Goal: Transaction & Acquisition: Purchase product/service

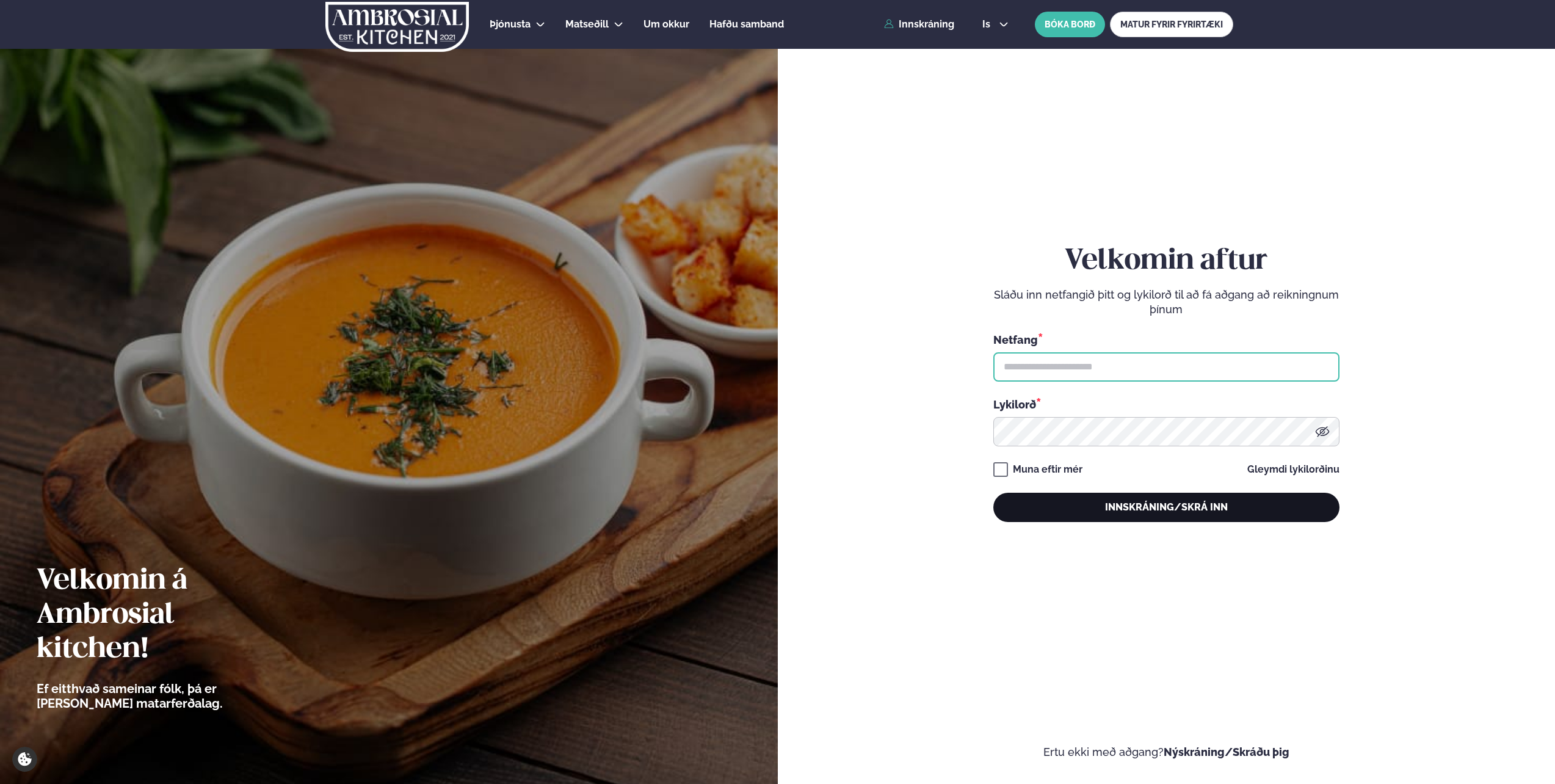
type input "**********"
click at [1235, 517] on button "Innskráning/Skrá inn" at bounding box center [1167, 507] width 346 height 29
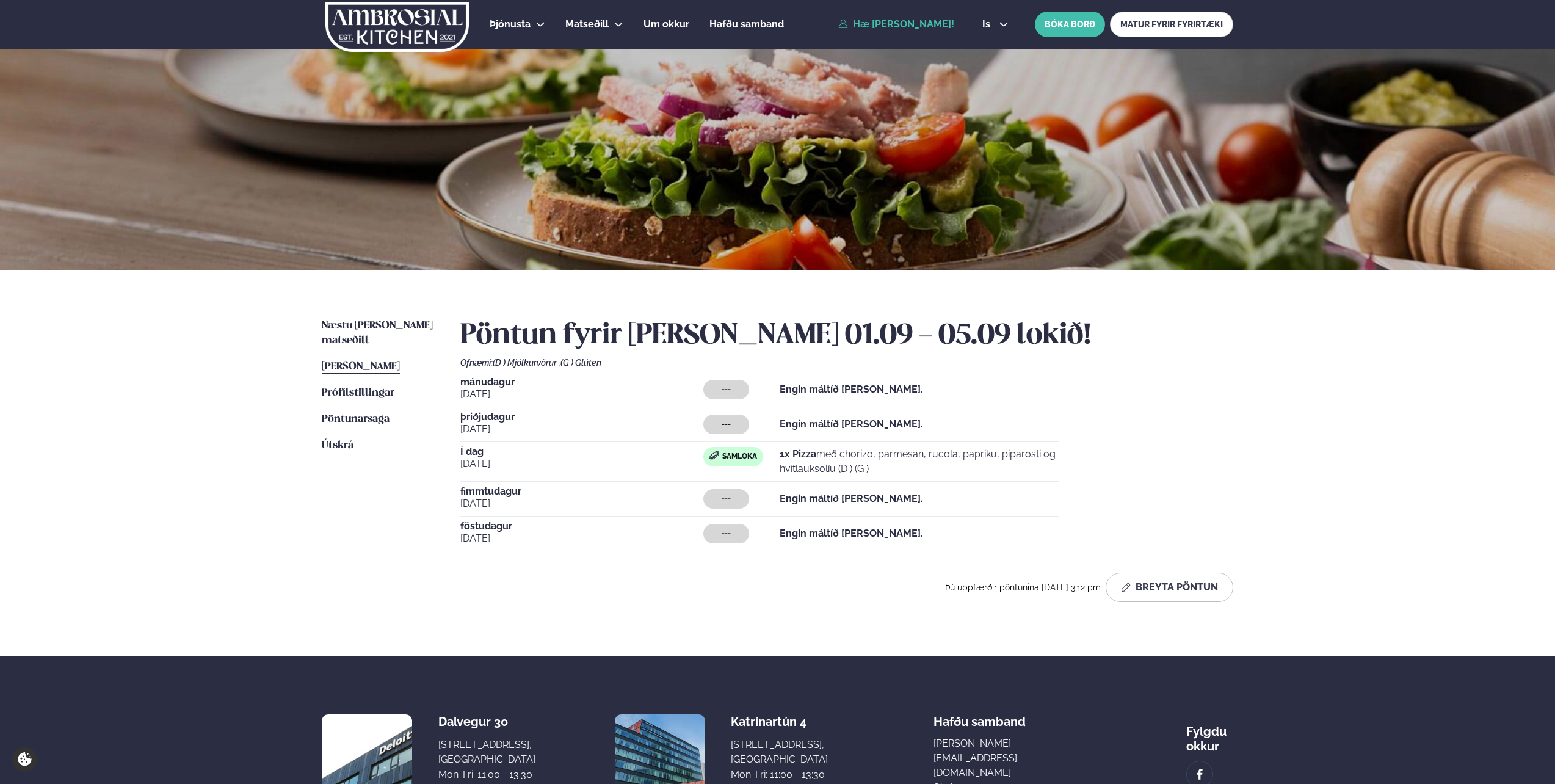
click at [858, 457] on p "1x Pizza með chorizo, parmesan, rucola, papriku, piparosti og hvítlauksolíu (D …" at bounding box center [919, 461] width 279 height 29
drag, startPoint x: 847, startPoint y: 456, endPoint x: 933, endPoint y: 456, distance: 86.0
click at [933, 456] on p "1x Pizza með chorizo, parmesan, rucola, papriku, piparosti og hvítlauksolíu (D …" at bounding box center [919, 461] width 279 height 29
drag, startPoint x: 933, startPoint y: 456, endPoint x: 906, endPoint y: 467, distance: 29.2
click at [906, 467] on p "1x Pizza með chorizo, parmesan, rucola, papriku, piparosti og hvítlauksolíu (D …" at bounding box center [919, 461] width 279 height 29
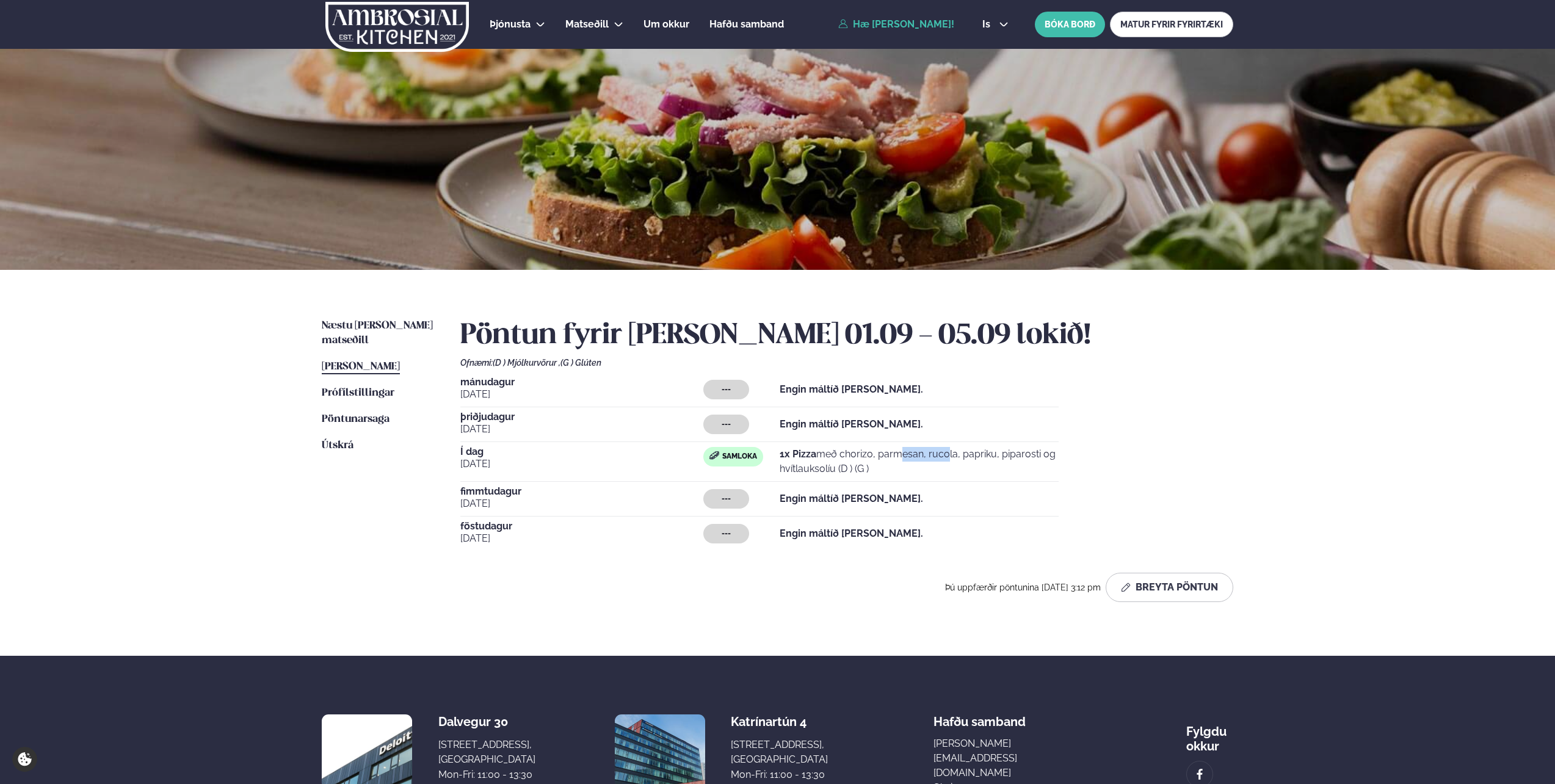
drag, startPoint x: 841, startPoint y: 456, endPoint x: 883, endPoint y: 454, distance: 42.0
click at [883, 454] on p "1x Pizza með chorizo, parmesan, rucola, papriku, piparosti og hvítlauksolíu (D …" at bounding box center [919, 461] width 279 height 29
drag, startPoint x: 883, startPoint y: 454, endPoint x: 873, endPoint y: 454, distance: 10.0
click at [873, 454] on p "1x Pizza með chorizo, parmesan, rucola, papriku, piparosti og hvítlauksolíu (D …" at bounding box center [919, 461] width 279 height 29
click at [866, 455] on p "1x Pizza með chorizo, parmesan, rucola, papriku, piparosti og hvítlauksolíu (D …" at bounding box center [919, 461] width 279 height 29
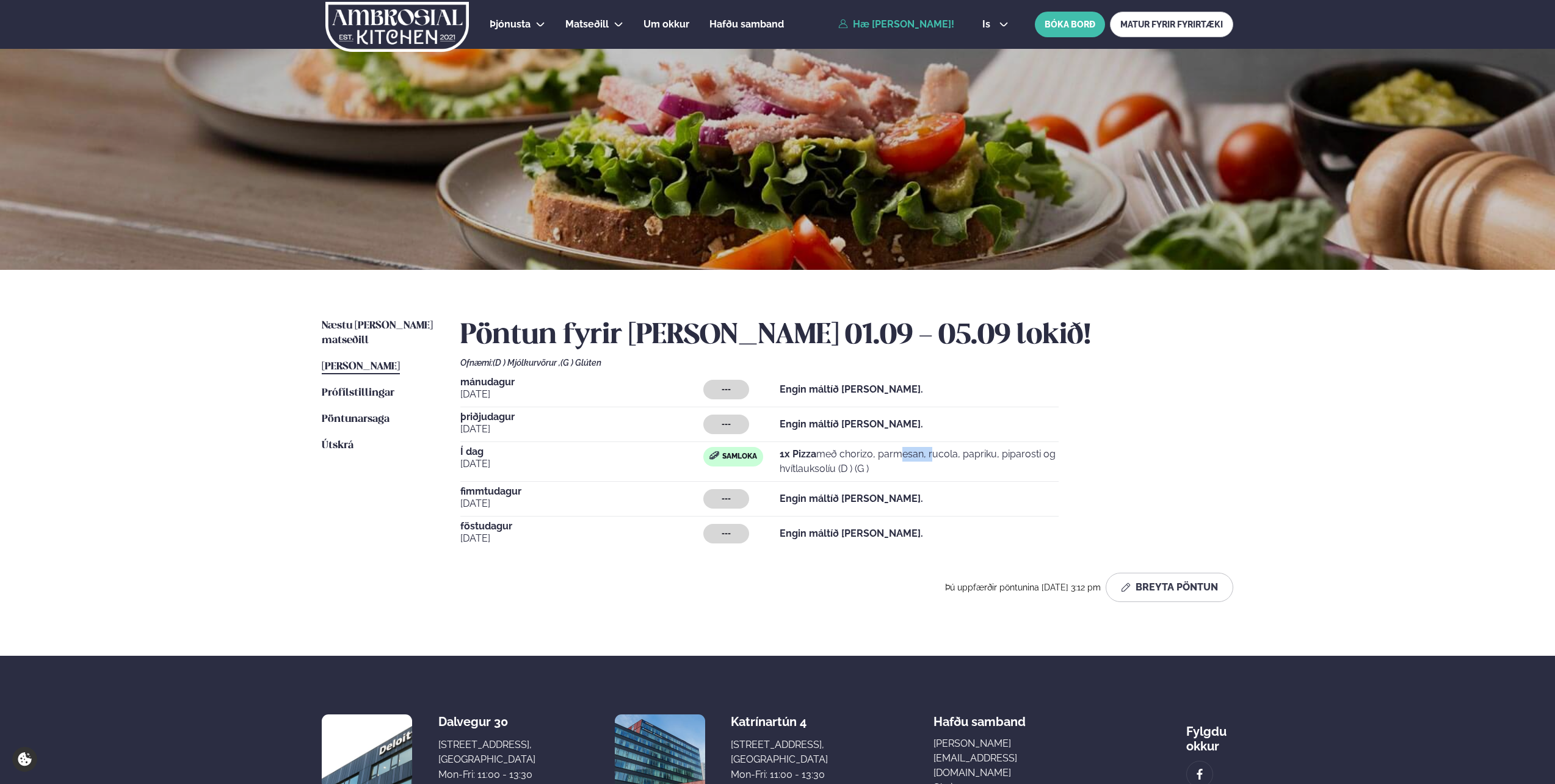
click at [866, 455] on p "1x Pizza með chorizo, parmesan, rucola, papriku, piparosti og hvítlauksolíu (D …" at bounding box center [919, 461] width 279 height 29
drag, startPoint x: 866, startPoint y: 455, endPoint x: 878, endPoint y: 457, distance: 12.2
click at [878, 457] on p "1x Pizza með chorizo, parmesan, rucola, papriku, piparosti og hvítlauksolíu (D …" at bounding box center [919, 461] width 279 height 29
drag, startPoint x: 844, startPoint y: 457, endPoint x: 877, endPoint y: 457, distance: 33.0
click at [877, 457] on p "1x Pizza með chorizo, parmesan, rucola, papriku, piparosti og hvítlauksolíu (D …" at bounding box center [919, 461] width 279 height 29
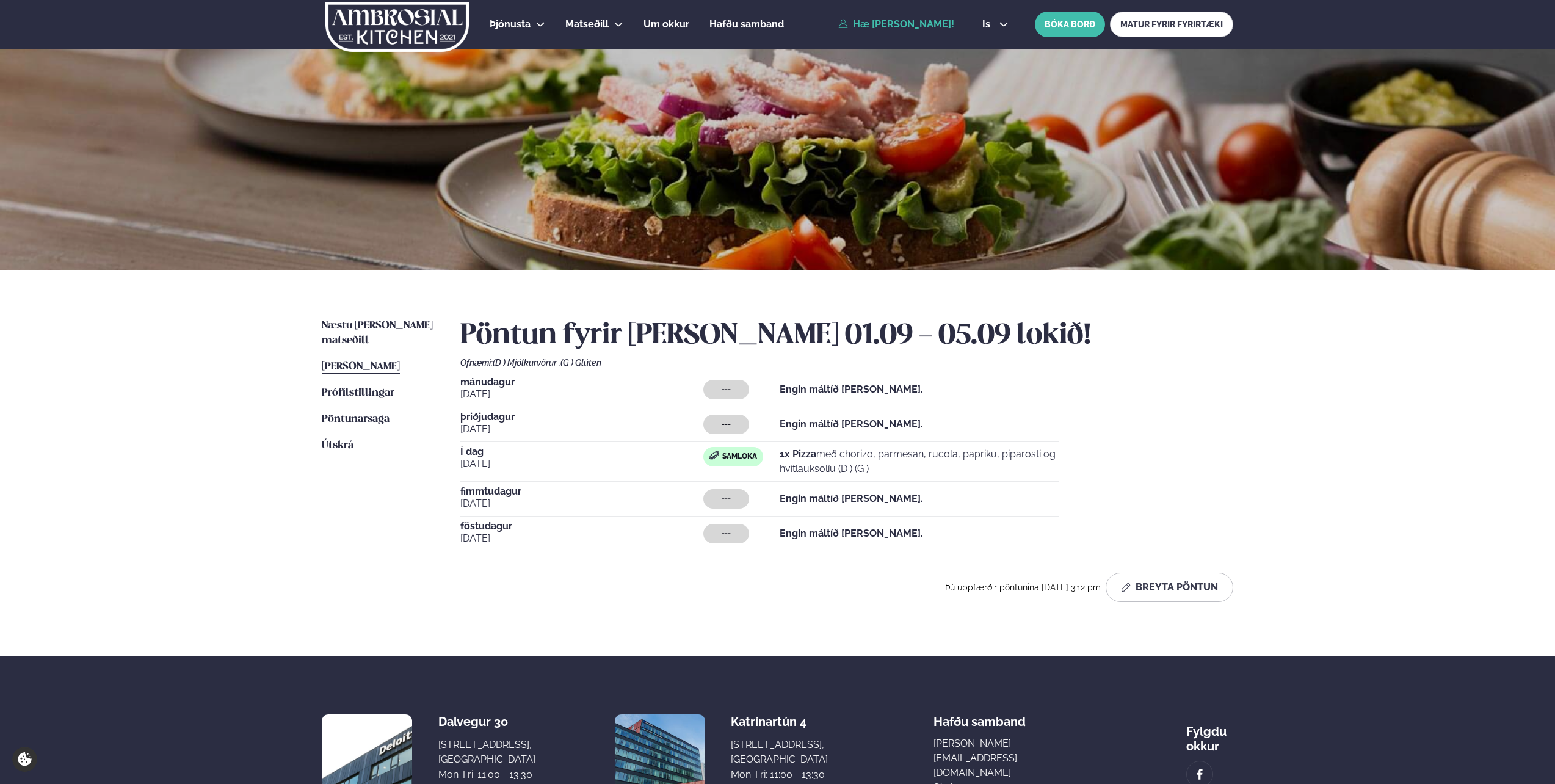
drag, startPoint x: 877, startPoint y: 457, endPoint x: 889, endPoint y: 455, distance: 12.2
click at [889, 455] on p "1x Pizza með chorizo, parmesan, rucola, papriku, piparosti og hvítlauksolíu (D …" at bounding box center [919, 461] width 279 height 29
click at [932, 454] on p "1x Pizza með chorizo, parmesan, rucola, papriku, piparosti og hvítlauksolíu (D …" at bounding box center [919, 461] width 279 height 29
click at [970, 457] on p "1x Pizza með chorizo, parmesan, rucola, papriku, piparosti og hvítlauksolíu (D …" at bounding box center [919, 461] width 279 height 29
click at [592, 604] on div "Pöntun fyrir [PERSON_NAME] 01.09 - 05.09 lokið! Ofnæmi: (D ) Mjólkurvörur , (G …" at bounding box center [846, 465] width 773 height 293
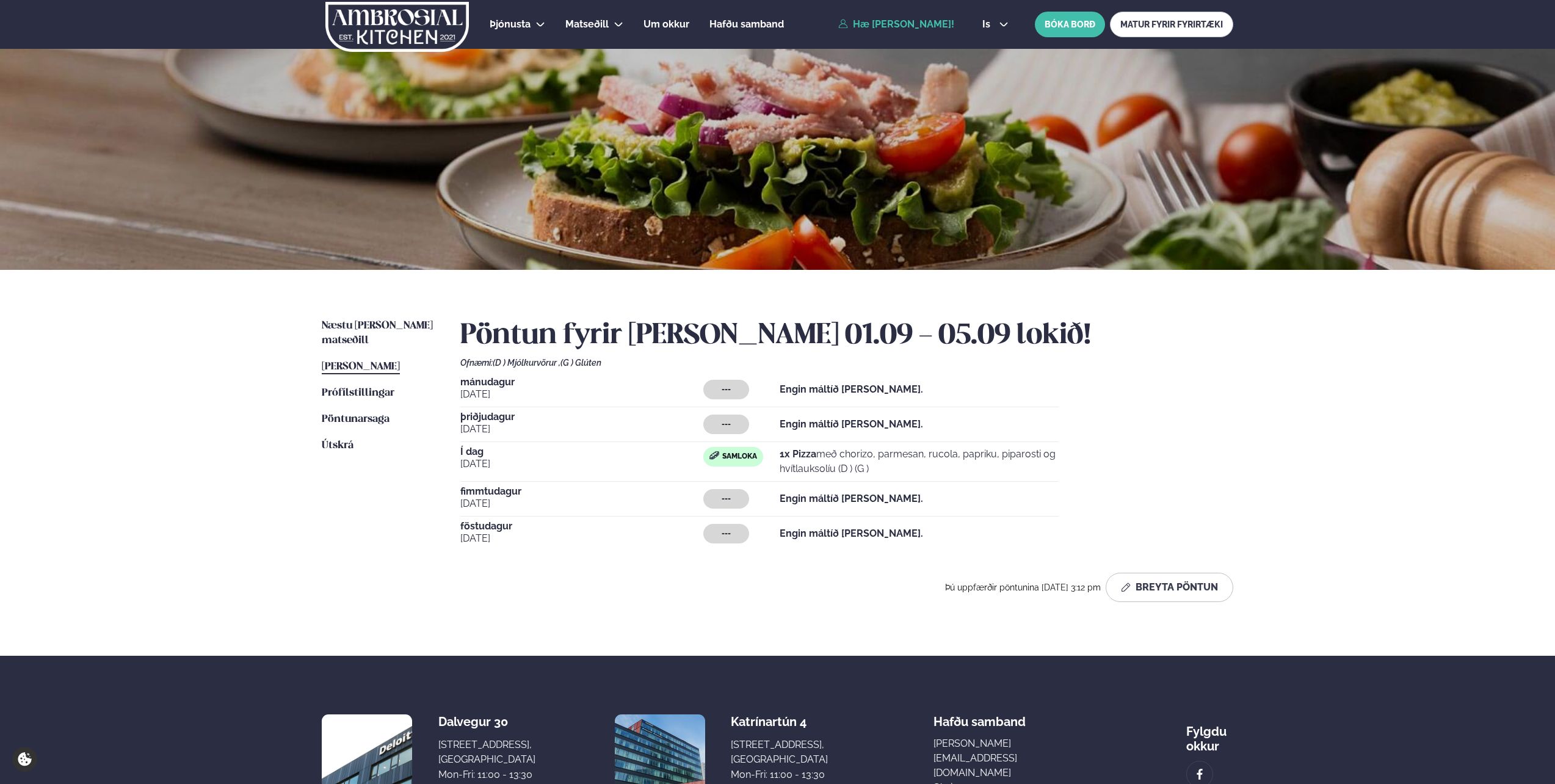
scroll to position [119, 0]
